Goal: Use online tool/utility: Utilize a website feature to perform a specific function

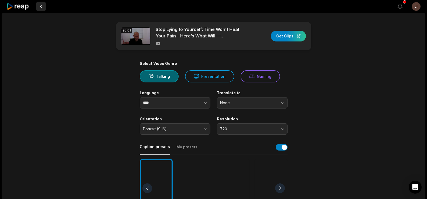
click at [39, 6] on button at bounding box center [41, 7] width 10 height 10
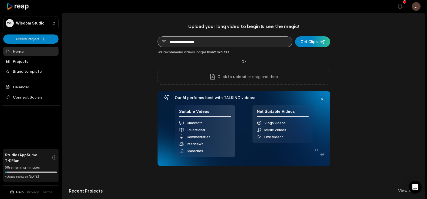
click at [186, 36] on div "Upload your long video to begin & see the magic! YouTube link Get Clips We reco…" at bounding box center [244, 94] width 173 height 143
click at [186, 40] on input at bounding box center [225, 41] width 135 height 11
click at [184, 41] on input at bounding box center [225, 41] width 135 height 11
click at [36, 51] on link "Home" at bounding box center [30, 51] width 55 height 9
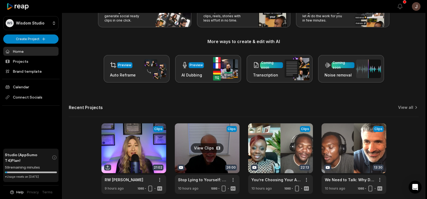
click at [205, 140] on link at bounding box center [207, 159] width 65 height 71
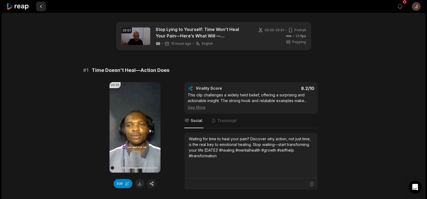
click at [39, 6] on button at bounding box center [41, 7] width 10 height 10
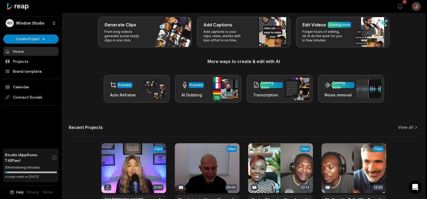
scroll to position [20, 0]
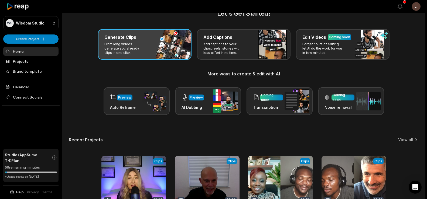
click at [155, 44] on div "Generate Clips From long videos generate social ready clips in one click." at bounding box center [145, 44] width 94 height 31
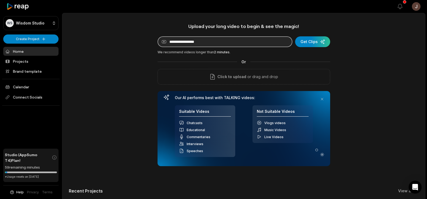
click at [192, 40] on input at bounding box center [225, 41] width 135 height 11
click at [224, 42] on input at bounding box center [225, 41] width 135 height 11
paste input "**********"
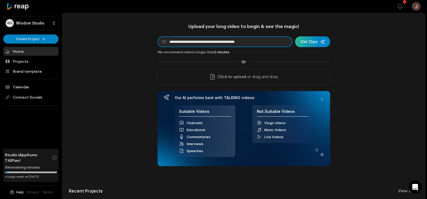
type input "**********"
click at [315, 37] on div "submit" at bounding box center [312, 41] width 35 height 11
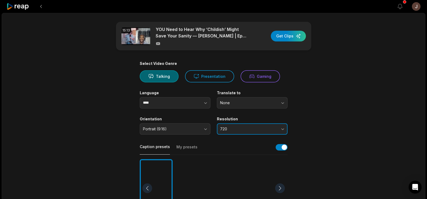
click at [230, 132] on button "720" at bounding box center [252, 129] width 71 height 11
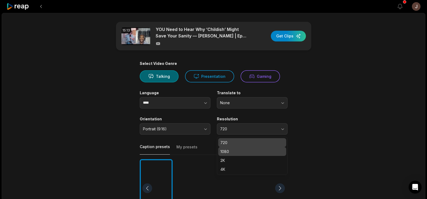
click at [227, 149] on p "1080" at bounding box center [252, 152] width 64 height 6
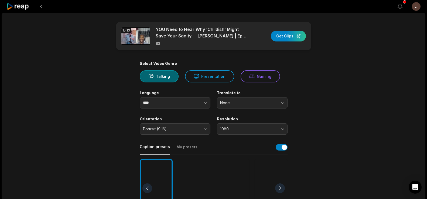
click at [198, 174] on div at bounding box center [194, 188] width 33 height 59
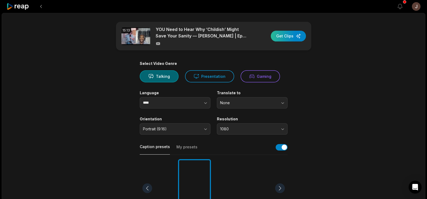
click at [287, 34] on div "button" at bounding box center [288, 36] width 35 height 11
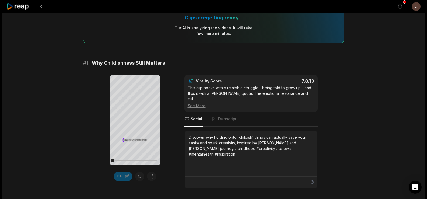
scroll to position [63, 0]
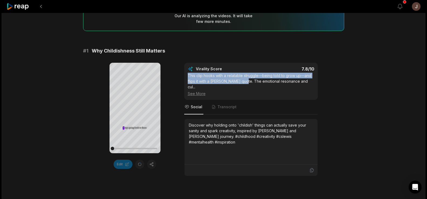
drag, startPoint x: 242, startPoint y: 81, endPoint x: 188, endPoint y: 76, distance: 54.8
click at [188, 76] on div "This clip hooks with a relatable struggle—being told to grow up—and flips it wi…" at bounding box center [251, 85] width 127 height 24
copy div "This clip hooks with a relatable struggle—being told to grow up—and flips it wi…"
